Goal: Transaction & Acquisition: Obtain resource

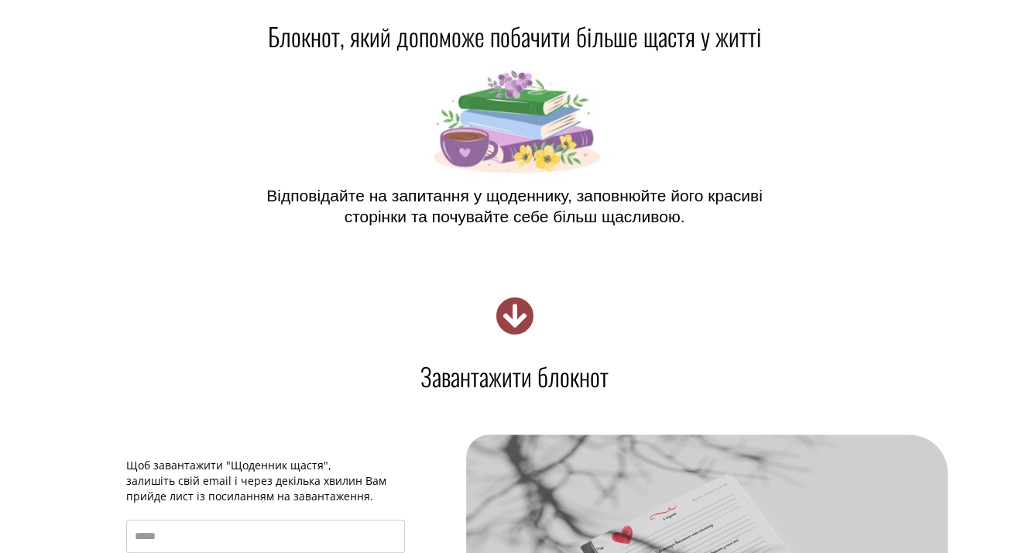
scroll to position [232, 0]
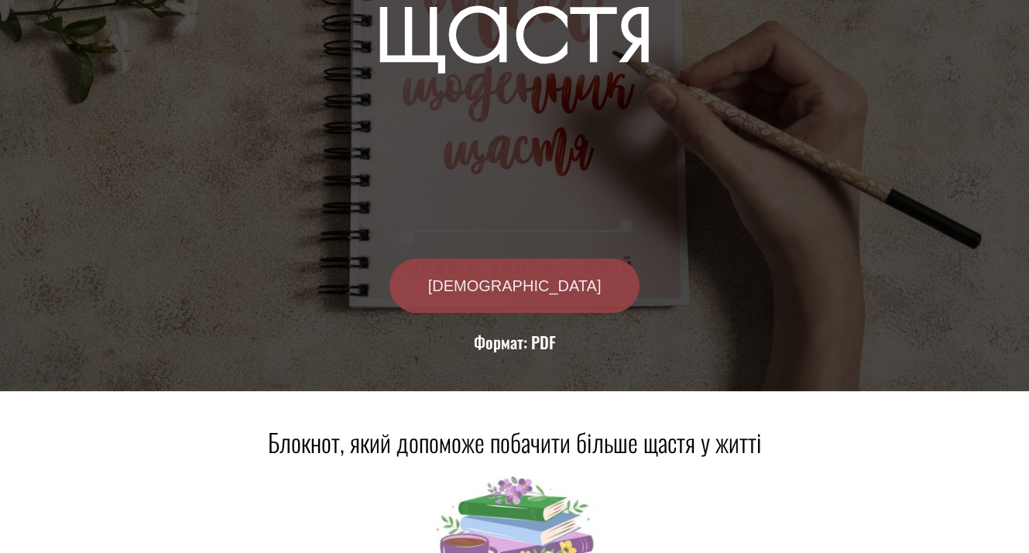
click at [536, 284] on span "[DEMOGRAPHIC_DATA]" at bounding box center [514, 285] width 173 height 15
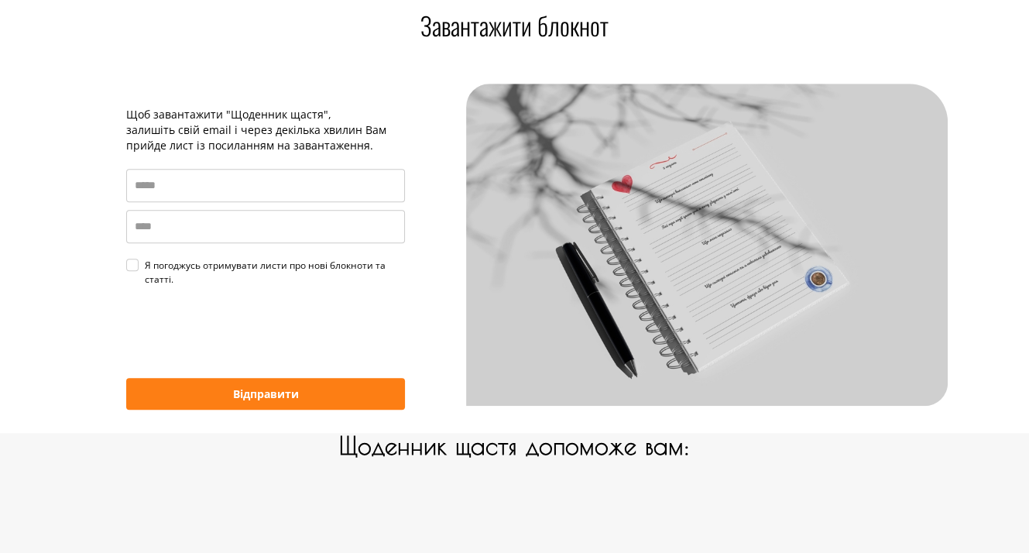
scroll to position [1001, 0]
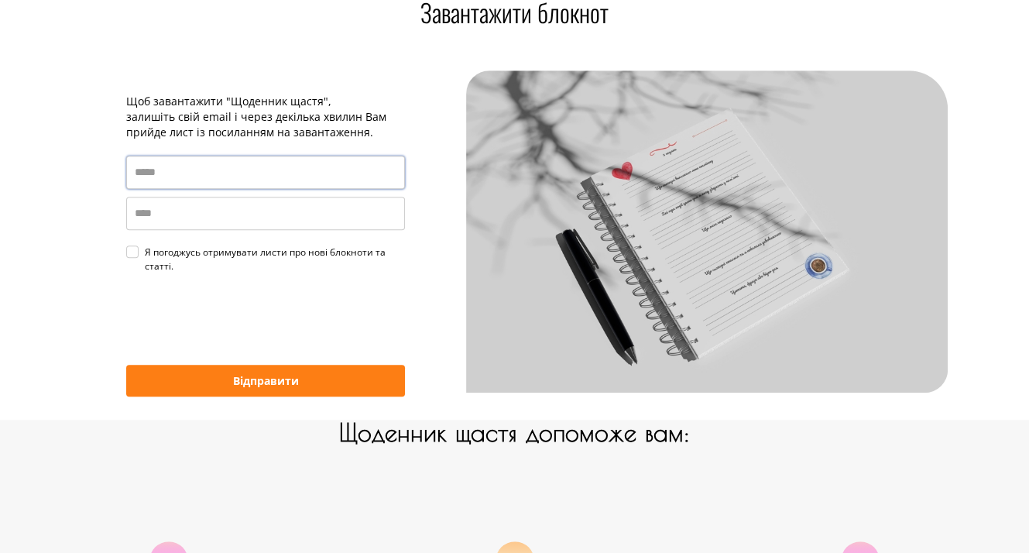
click at [199, 183] on input "email" at bounding box center [265, 172] width 279 height 33
click at [149, 169] on input "email" at bounding box center [265, 172] width 279 height 33
paste input "**********"
type input "**********"
click at [154, 220] on input "name" at bounding box center [265, 213] width 279 height 33
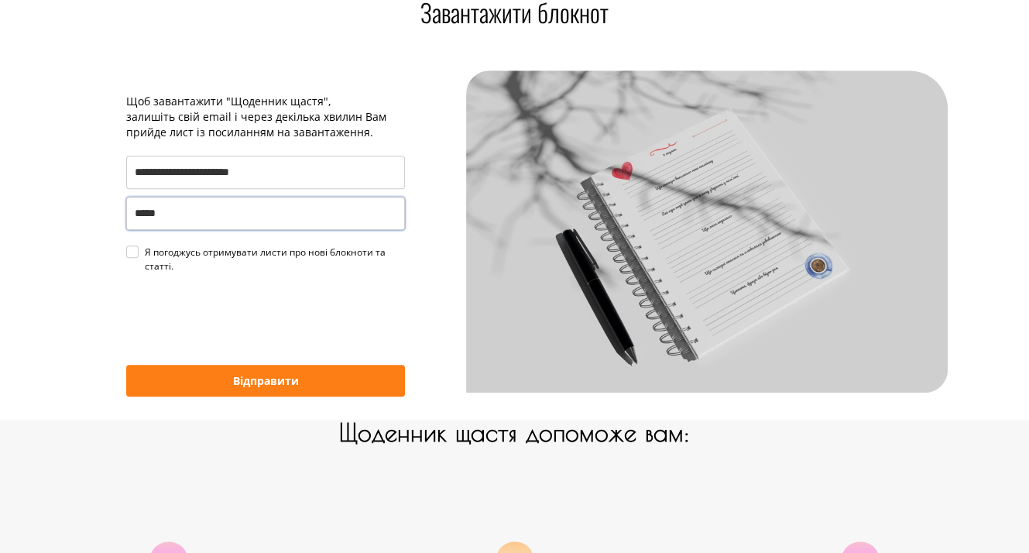
click at [145, 252] on div "Я погоджусь отримувати листи про нові блокноти та статті." at bounding box center [275, 259] width 260 height 28
type input "*****"
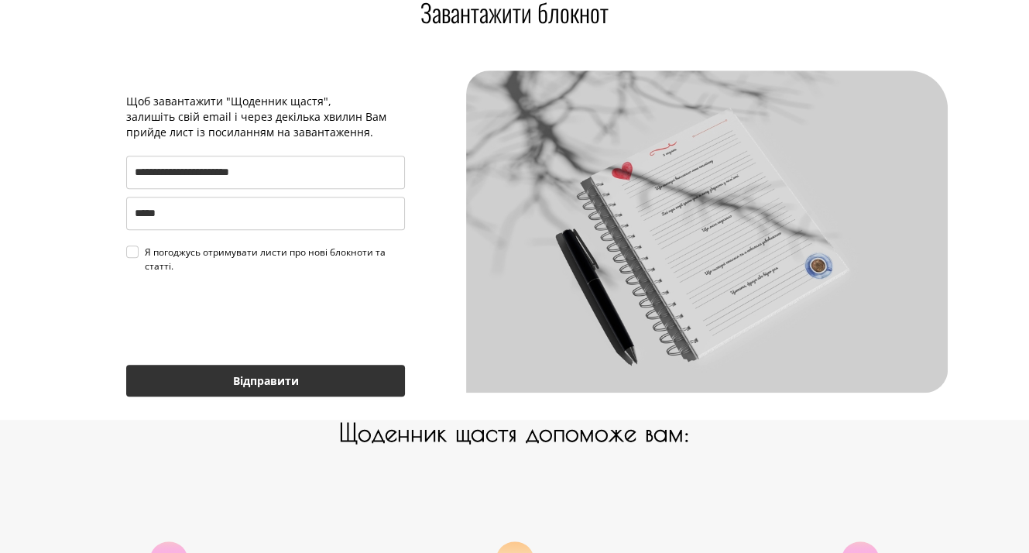
click at [245, 381] on button "Відправити" at bounding box center [265, 381] width 279 height 32
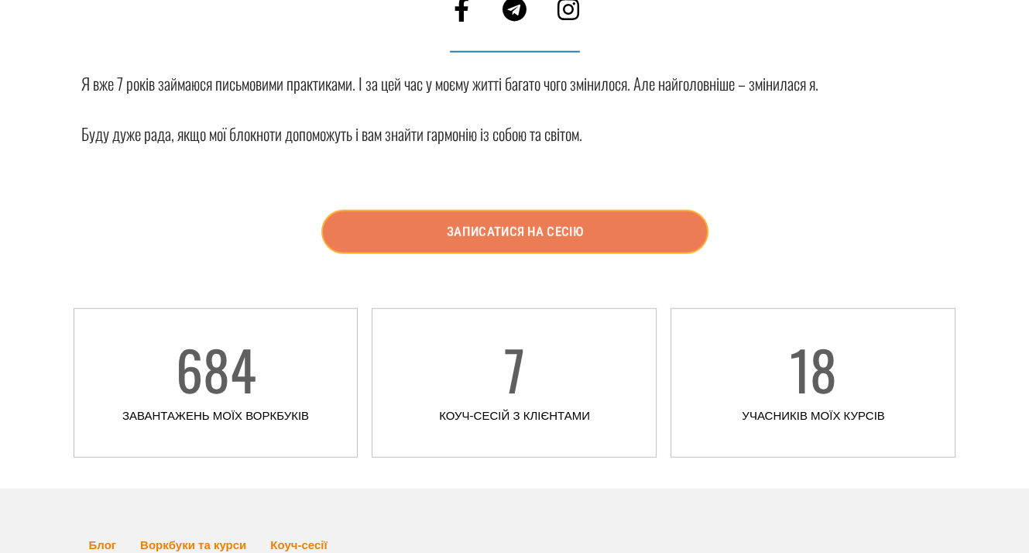
scroll to position [3401, 0]
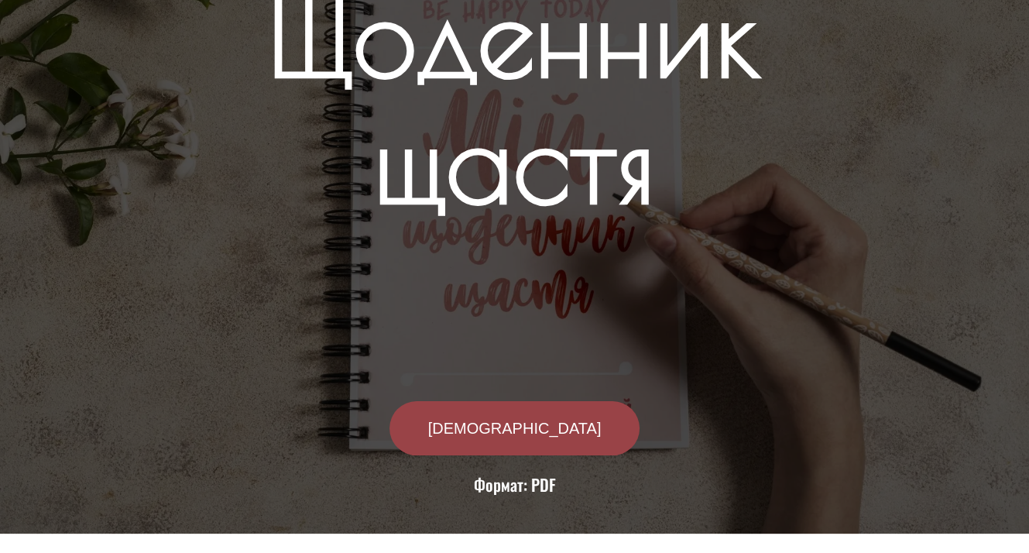
scroll to position [310, 0]
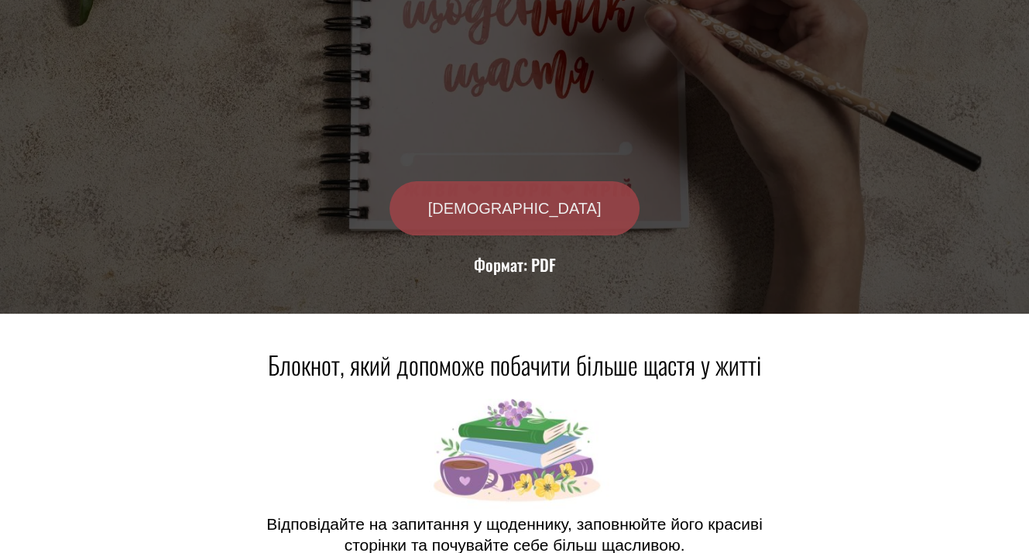
click at [512, 208] on span "[DEMOGRAPHIC_DATA]" at bounding box center [514, 207] width 173 height 15
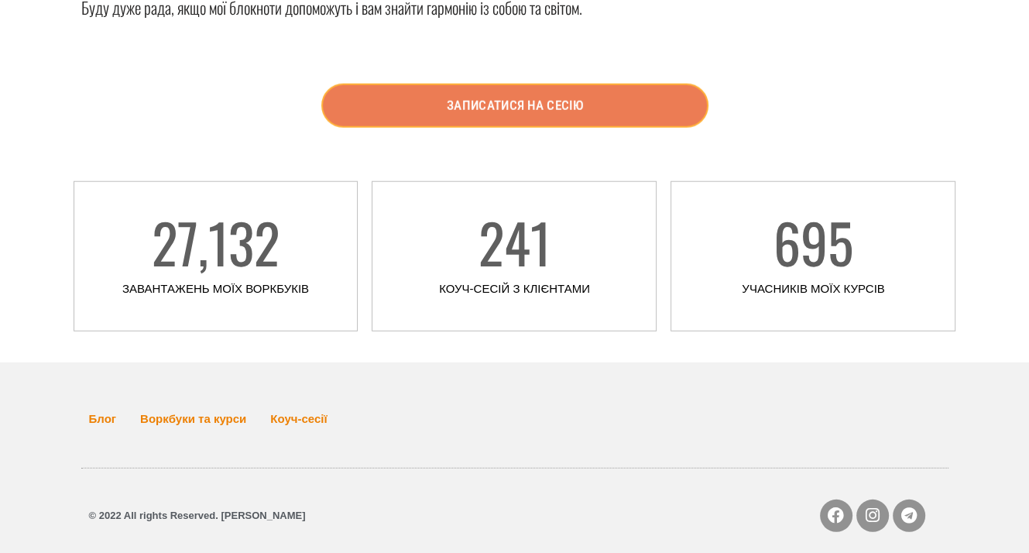
scroll to position [3560, 0]
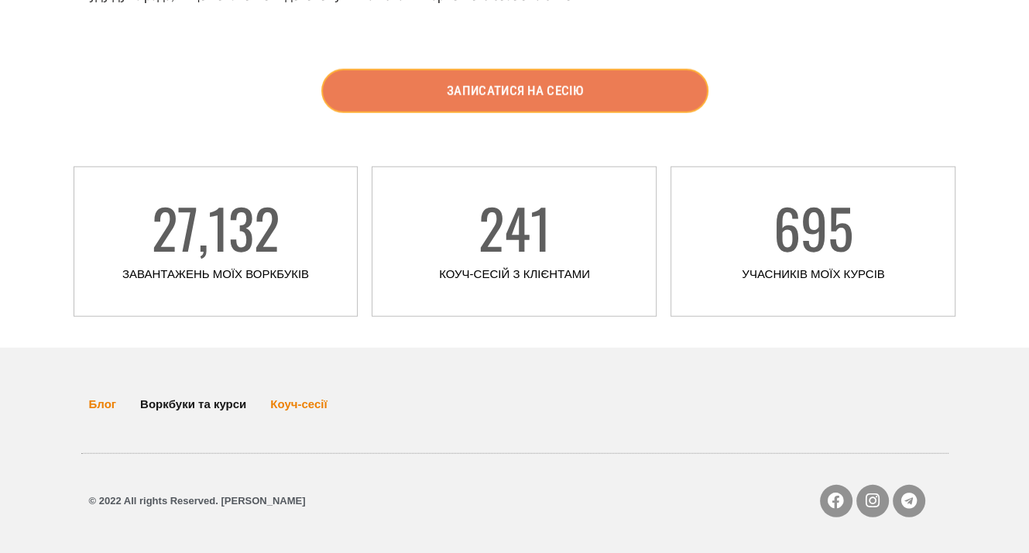
click at [223, 403] on link "Воркбуки та курси" at bounding box center [193, 404] width 106 height 36
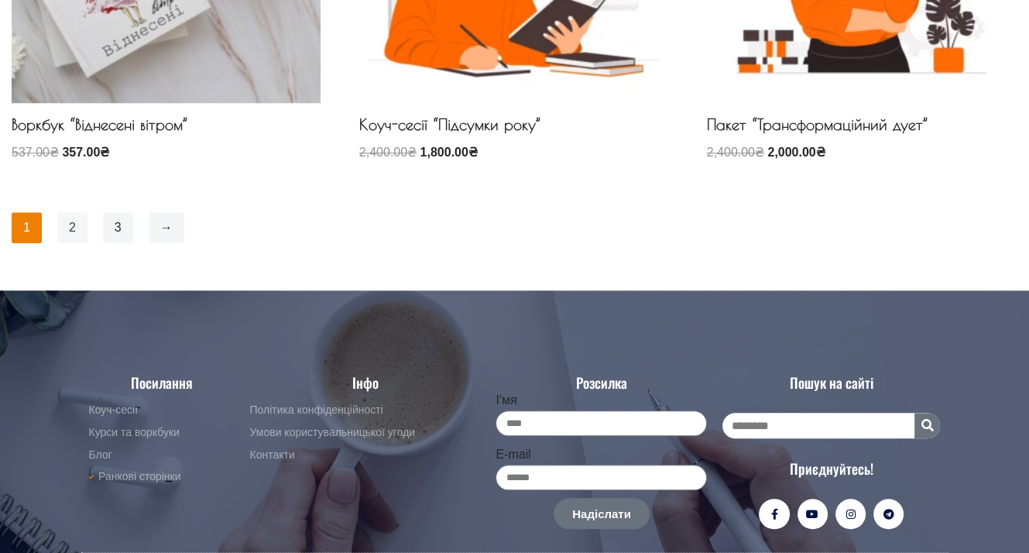
scroll to position [1316, 0]
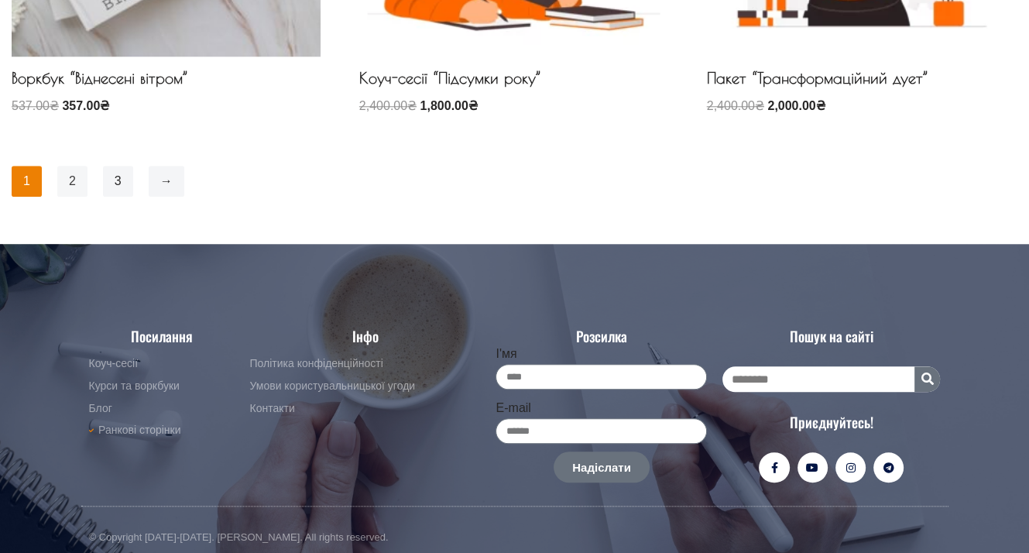
click at [71, 183] on link "2" at bounding box center [72, 181] width 30 height 31
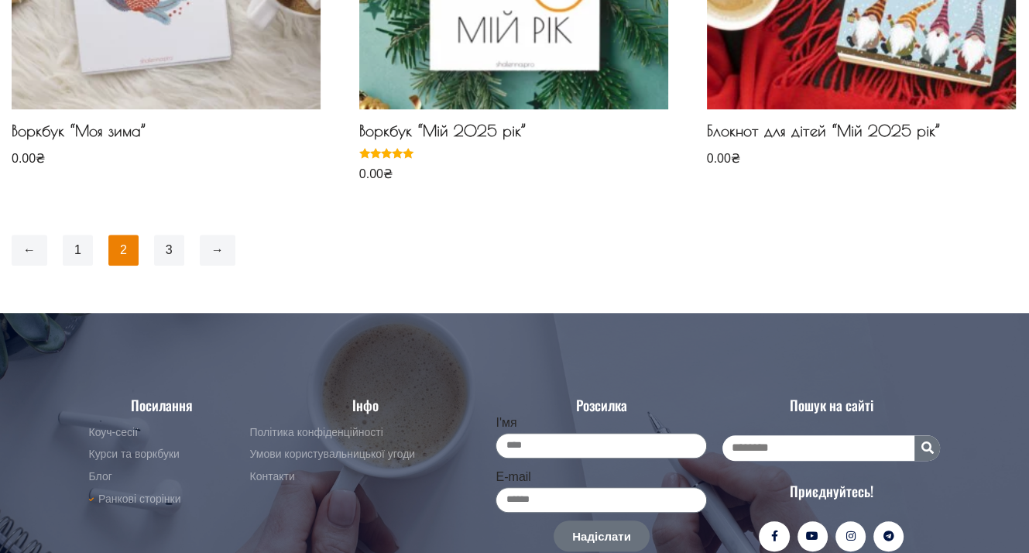
scroll to position [1238, 0]
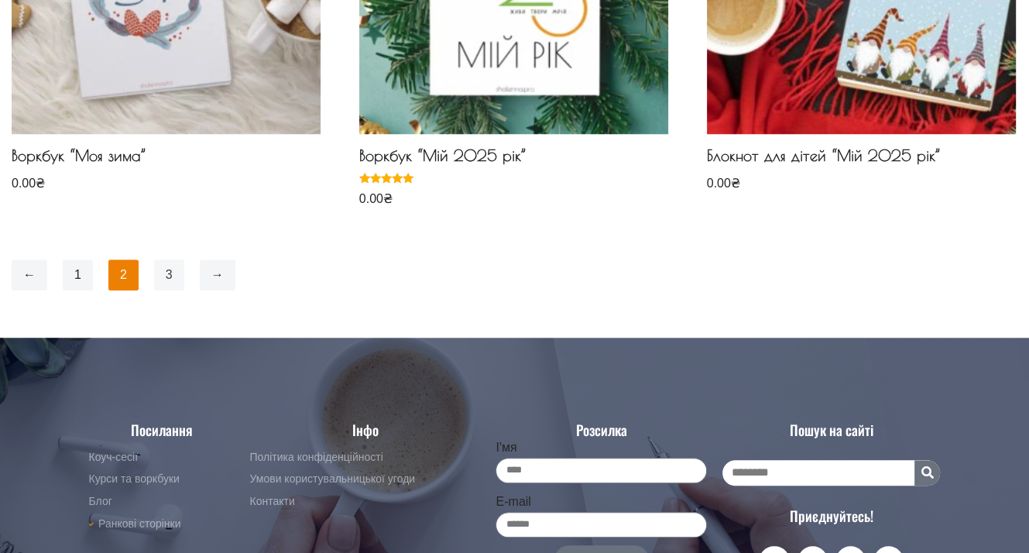
click at [167, 270] on link "3" at bounding box center [169, 274] width 30 height 31
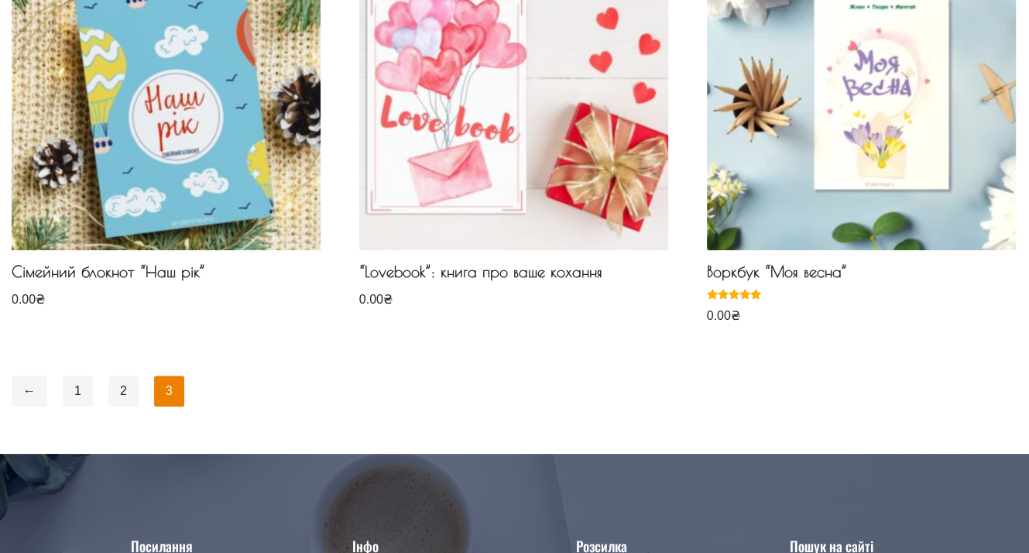
scroll to position [291, 0]
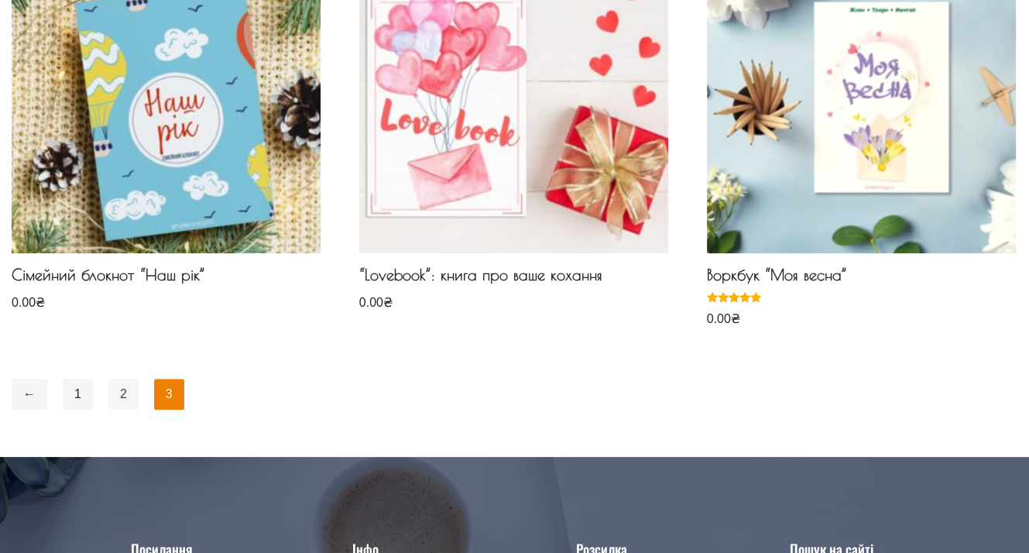
click at [118, 391] on link "2" at bounding box center [123, 393] width 30 height 31
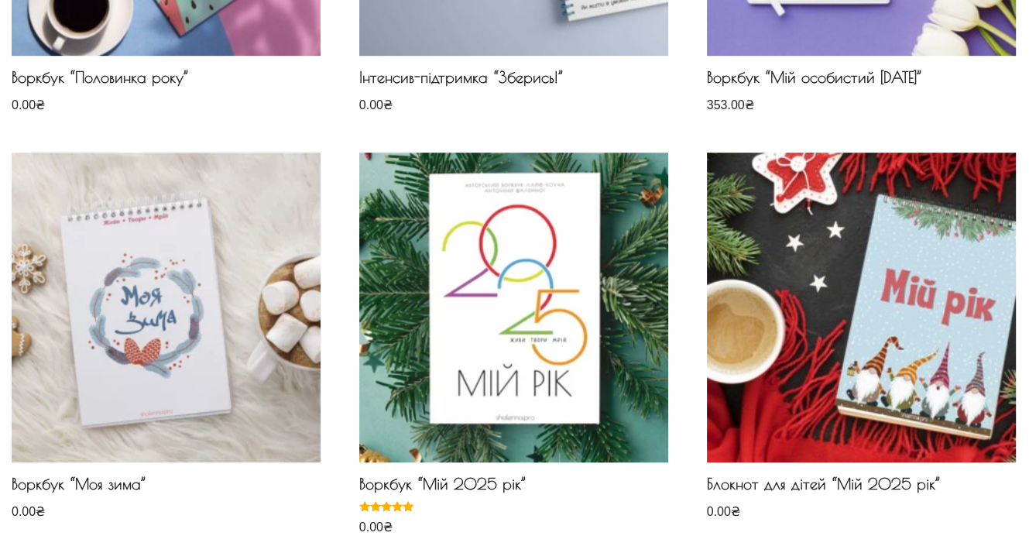
scroll to position [929, 0]
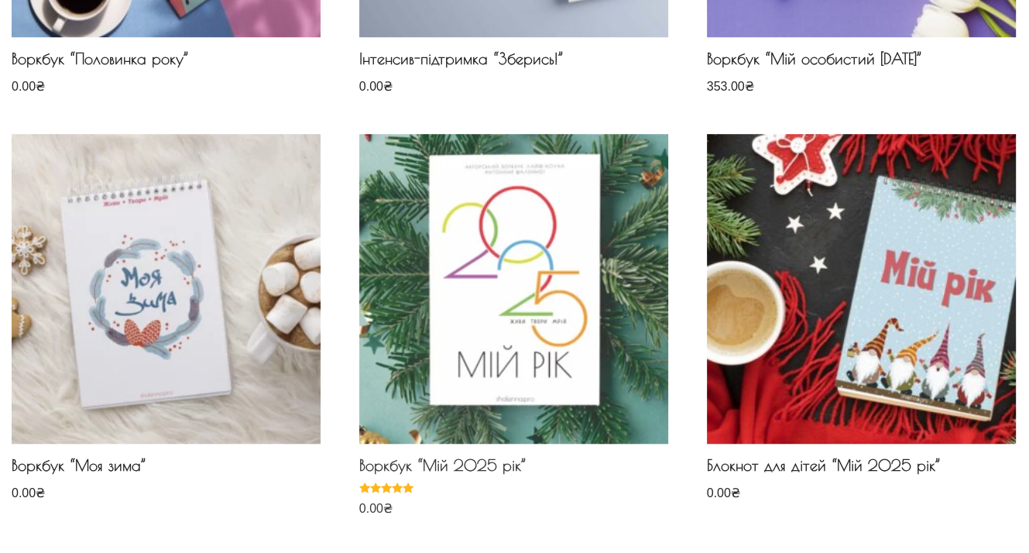
click at [478, 354] on img at bounding box center [513, 288] width 309 height 309
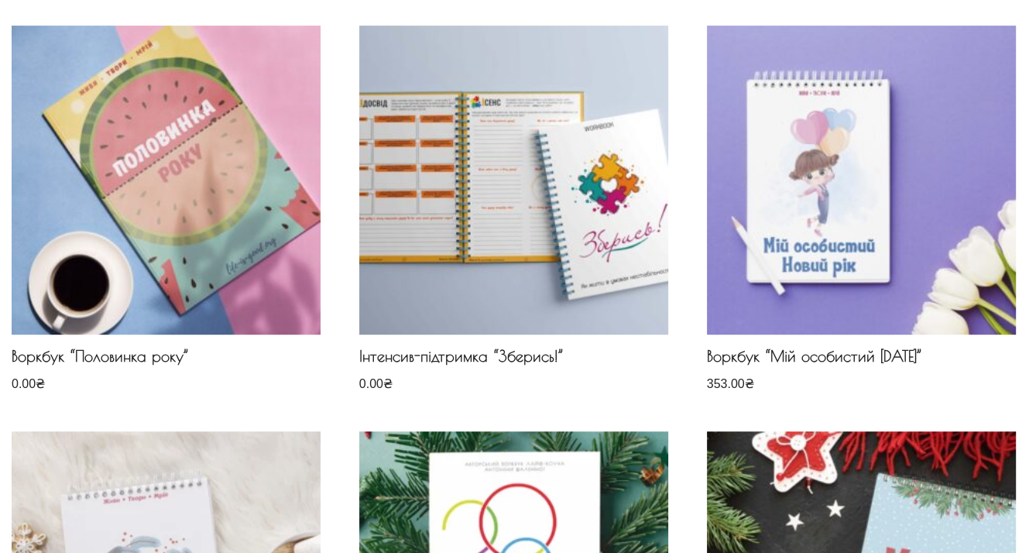
scroll to position [615, 0]
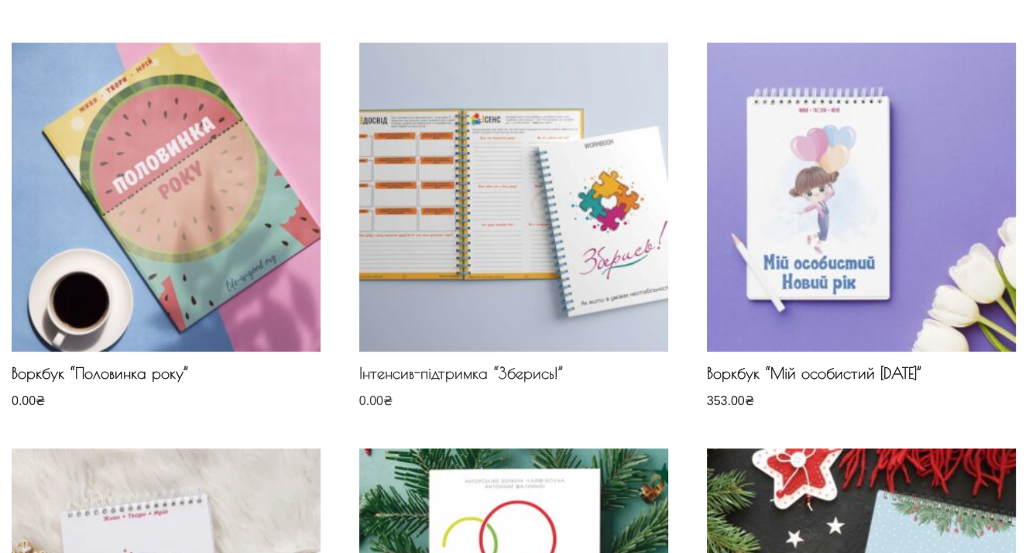
click at [508, 295] on img at bounding box center [513, 197] width 309 height 309
click at [573, 264] on img at bounding box center [513, 197] width 309 height 309
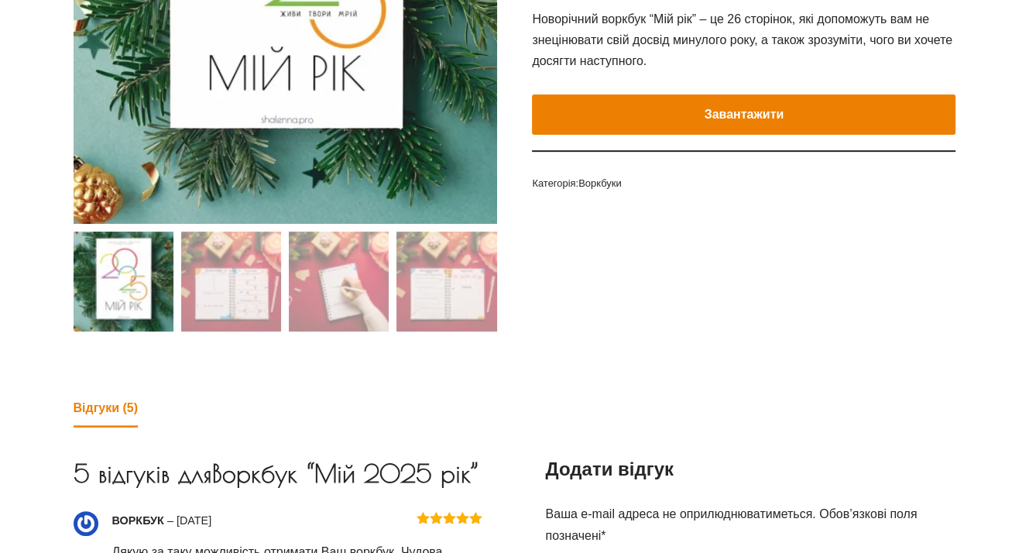
scroll to position [464, 0]
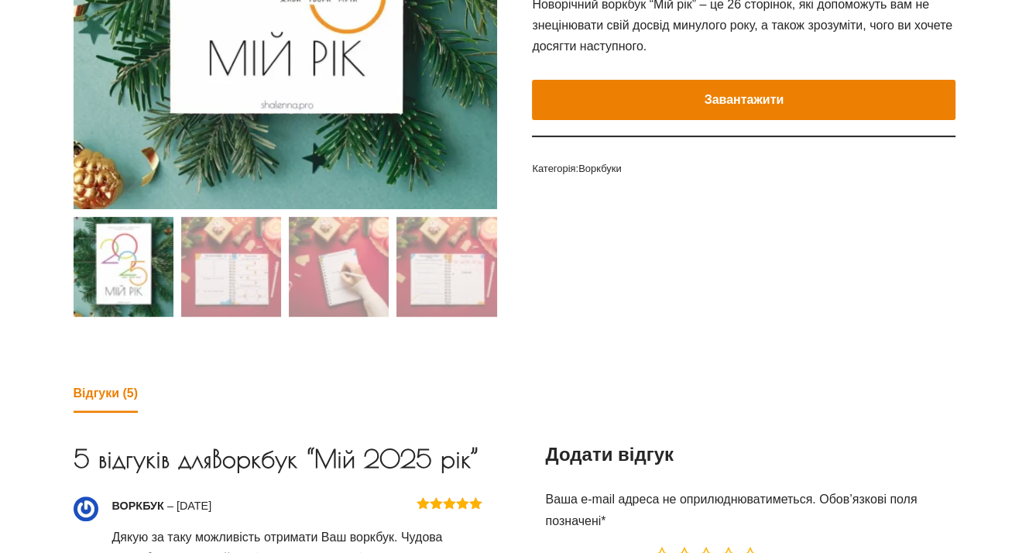
click at [656, 95] on button "Завантажити" at bounding box center [743, 100] width 423 height 40
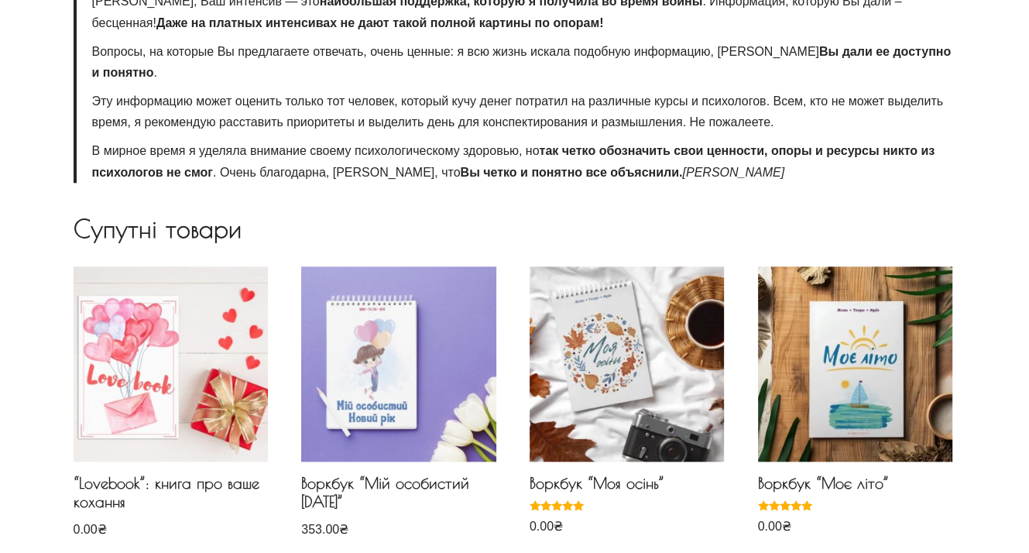
scroll to position [1393, 0]
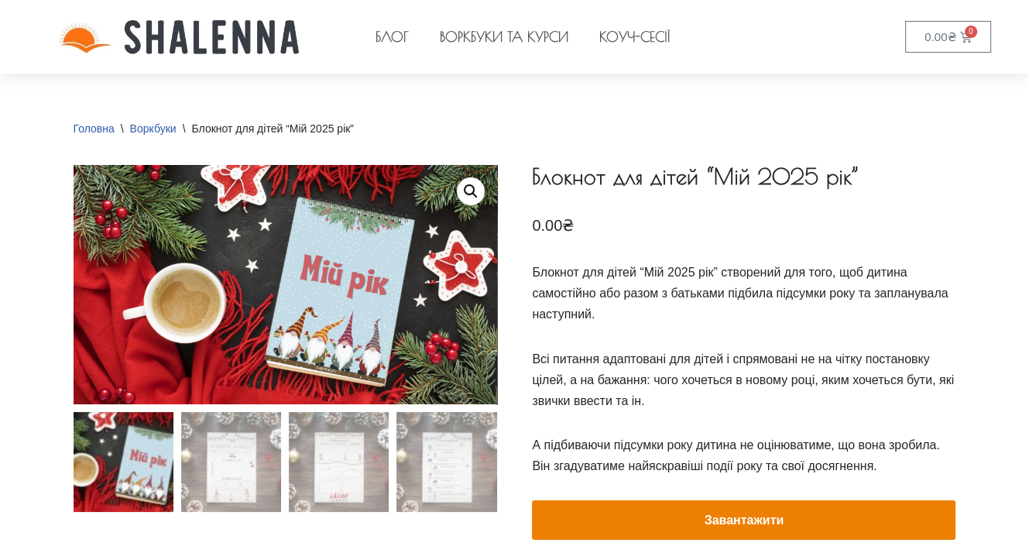
click at [563, 487] on div "Блокнот для дітей “Мій 2025 рік” 0.00 ₴ Блокнот для дітей “Мій 2025 рік” створе…" at bounding box center [743, 381] width 423 height 432
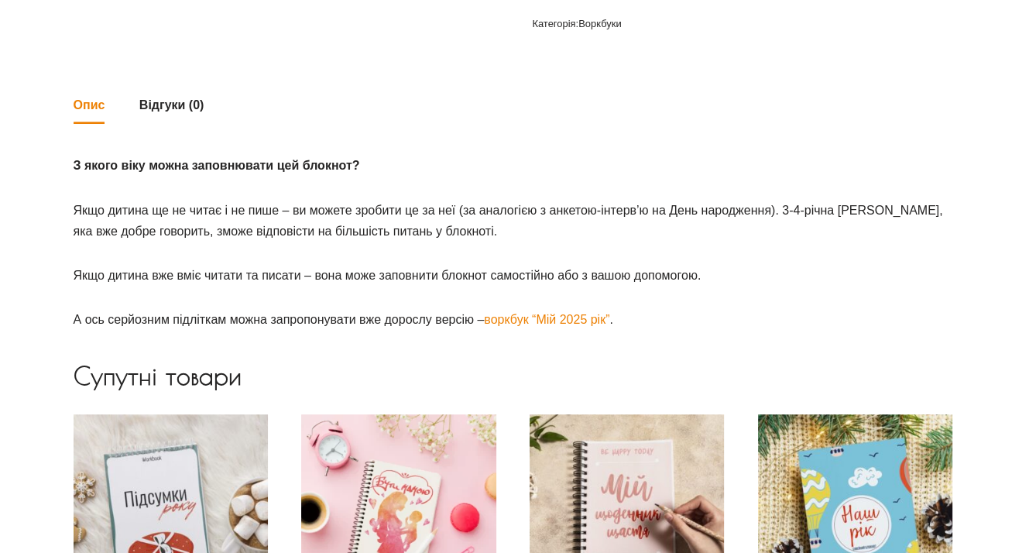
scroll to position [387, 0]
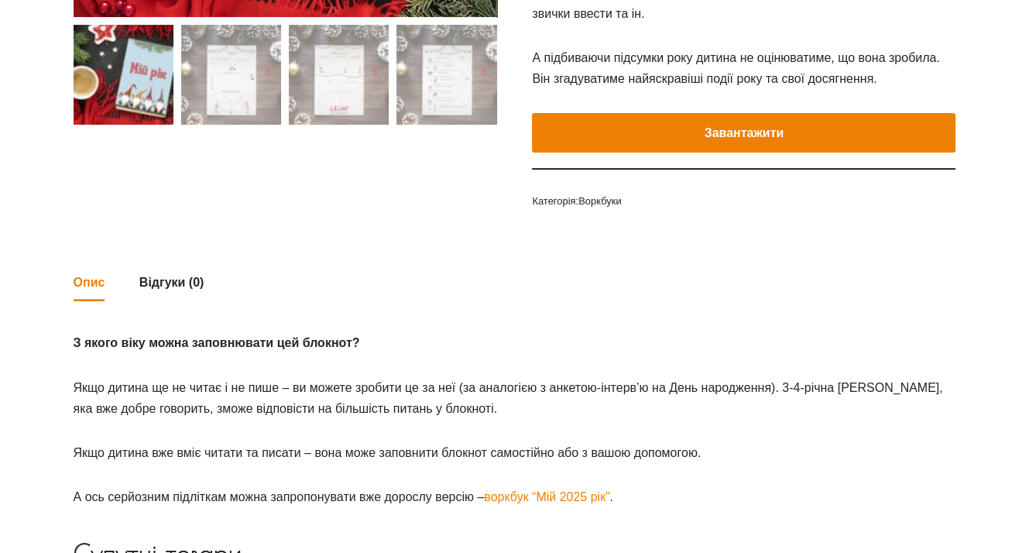
click at [799, 130] on button "Завантажити" at bounding box center [743, 133] width 423 height 40
